Goal: Task Accomplishment & Management: Manage account settings

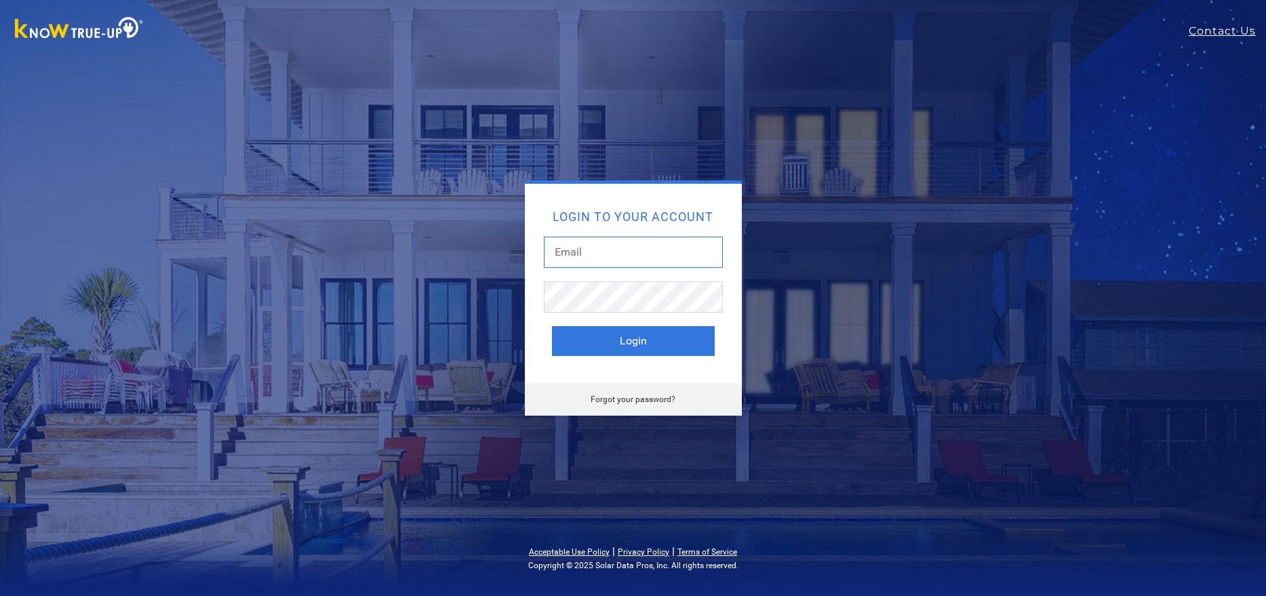
type input "[EMAIL_ADDRESS][DOMAIN_NAME]"
click at [614, 251] on input "[EMAIL_ADDRESS][DOMAIN_NAME]" at bounding box center [633, 252] width 179 height 31
click at [614, 343] on button "Login" at bounding box center [633, 341] width 163 height 30
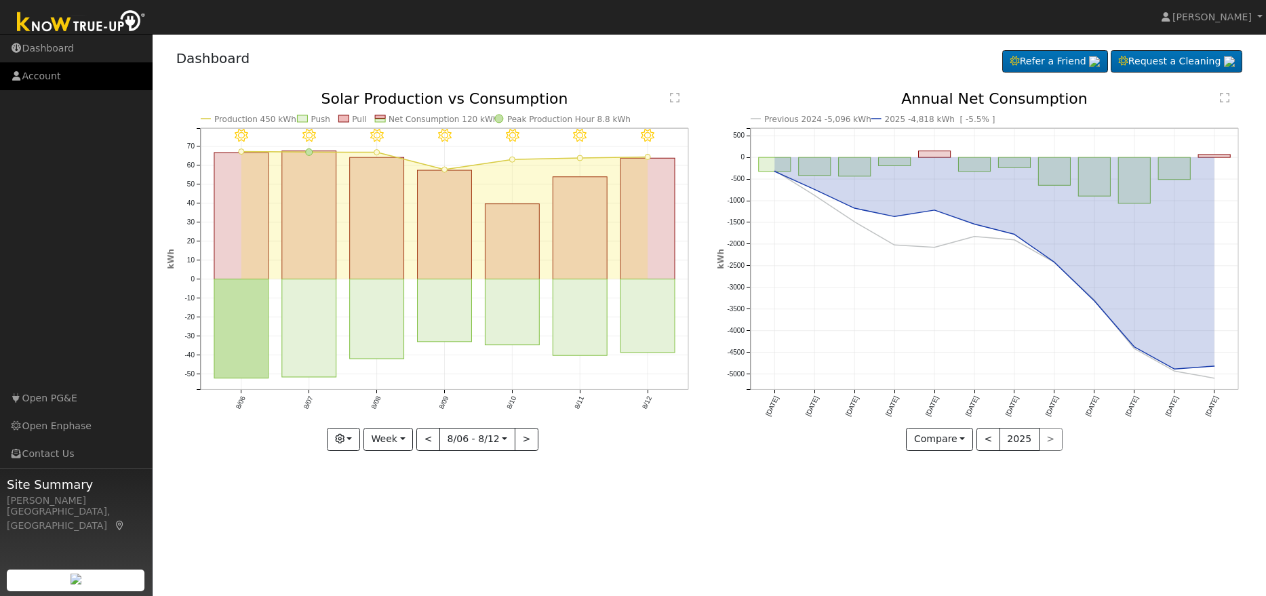
click at [44, 81] on link "Account" at bounding box center [76, 76] width 153 height 28
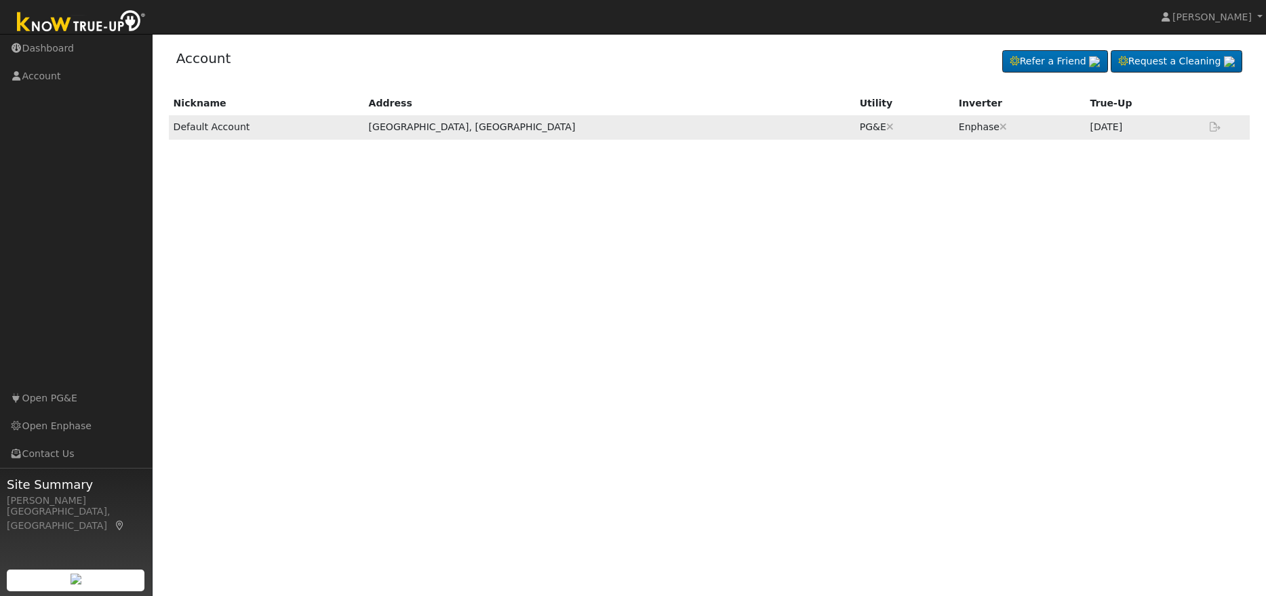
click at [205, 128] on td "Default Account" at bounding box center [266, 127] width 195 height 24
click at [1224, 20] on span "[PERSON_NAME]" at bounding box center [1211, 17] width 79 height 11
click at [1197, 52] on link "Profile" at bounding box center [1209, 50] width 111 height 19
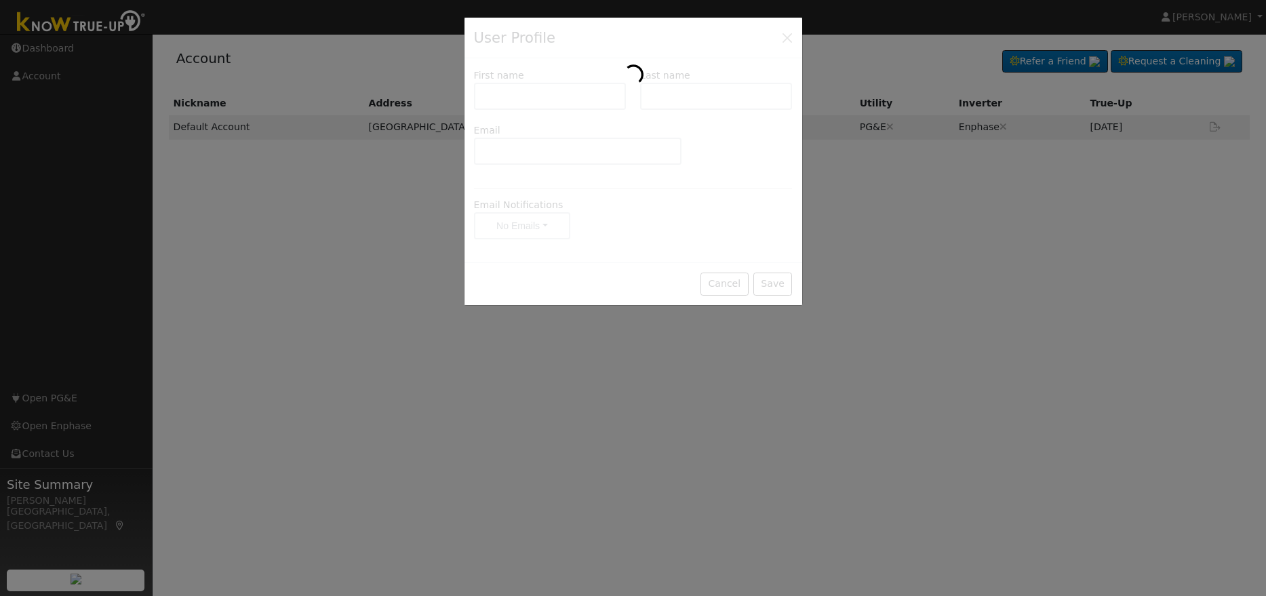
type input "[PERSON_NAME]"
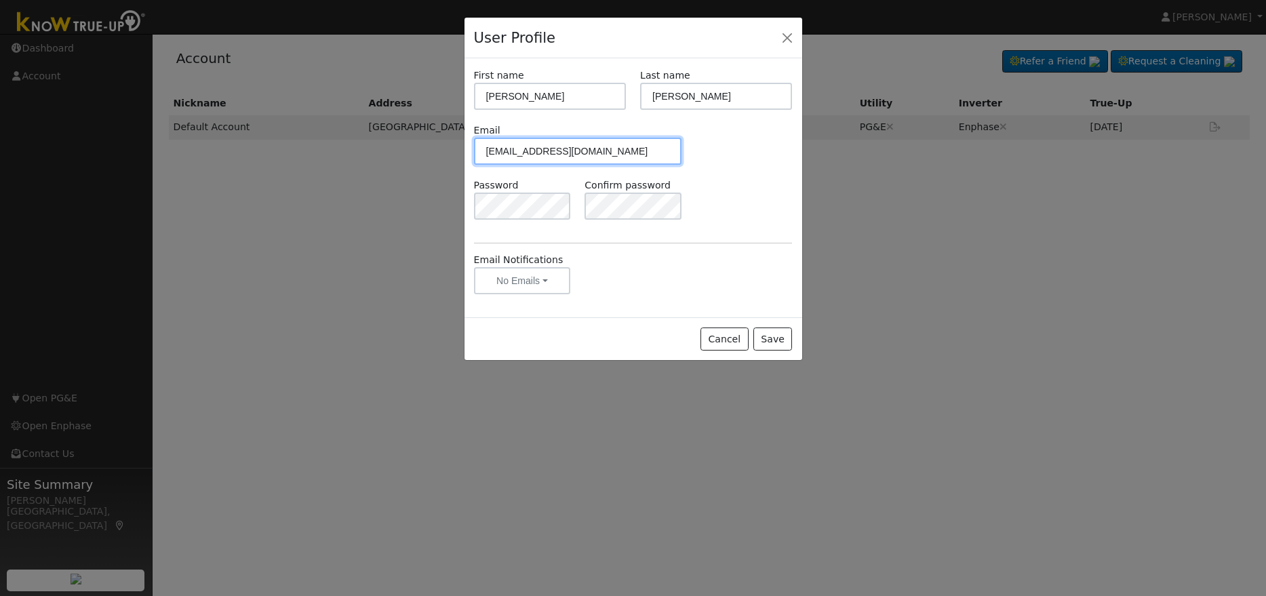
type input "[EMAIL_ADDRESS][DOMAIN_NAME]"
click at [773, 341] on button "Save" at bounding box center [772, 338] width 39 height 23
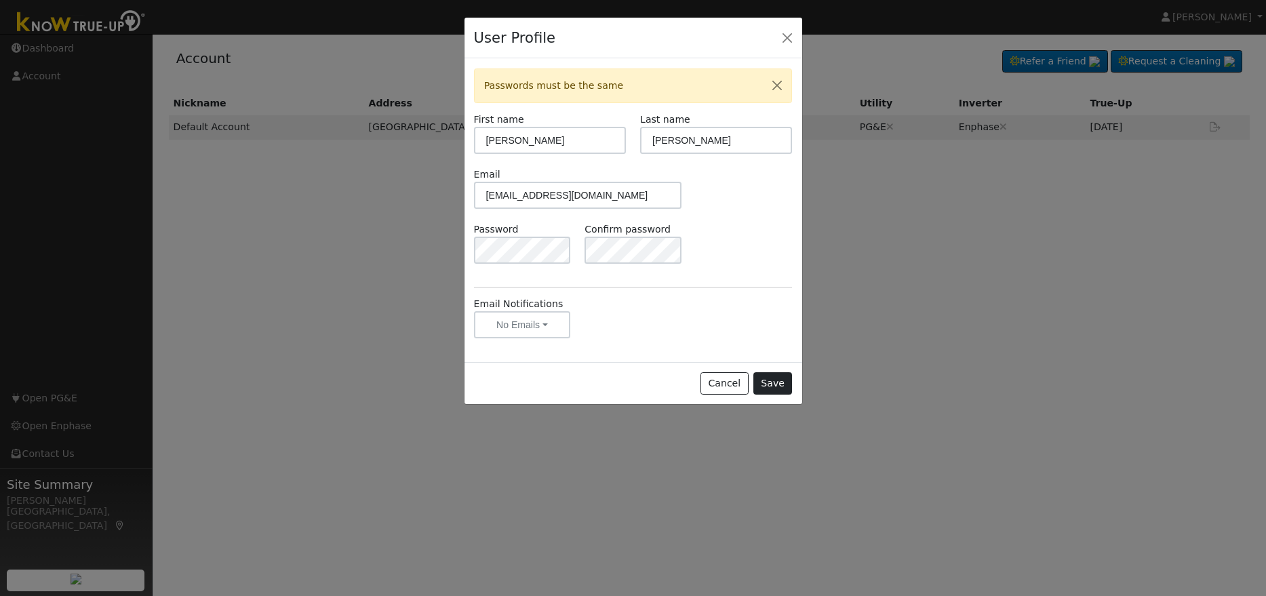
click at [771, 380] on button "Save" at bounding box center [772, 383] width 39 height 23
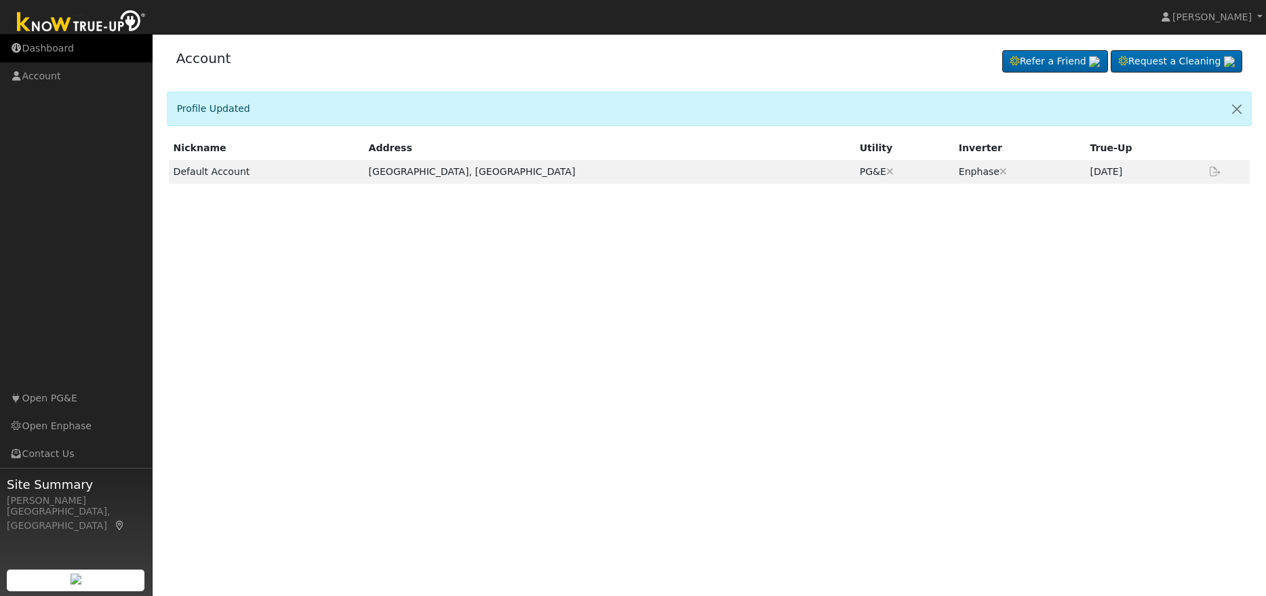
click at [41, 50] on link "Dashboard" at bounding box center [76, 49] width 153 height 28
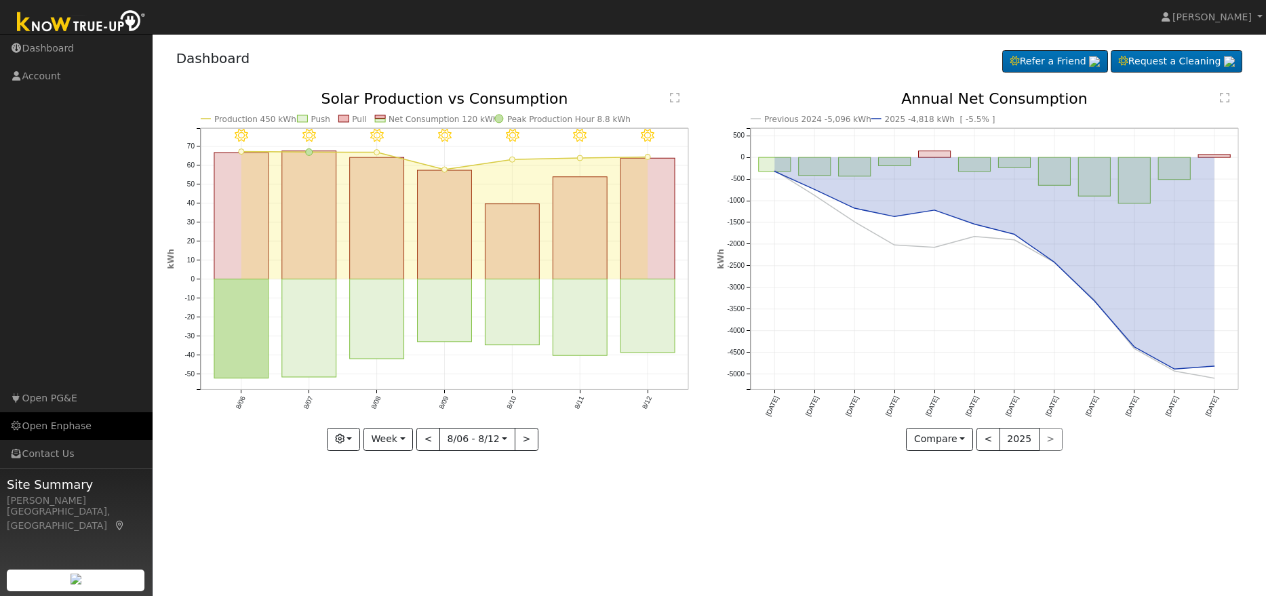
click at [75, 430] on link "Open Enphase" at bounding box center [76, 426] width 153 height 28
click at [39, 405] on link "Open PG&E" at bounding box center [76, 398] width 153 height 28
